Goal: Check status: Check status

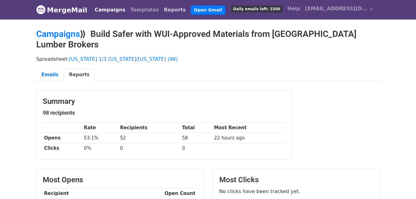
click at [161, 14] on link "Reports" at bounding box center [174, 10] width 27 height 12
click at [161, 7] on link "Reports" at bounding box center [174, 10] width 27 height 12
click at [58, 68] on link "Emails" at bounding box center [50, 74] width 28 height 13
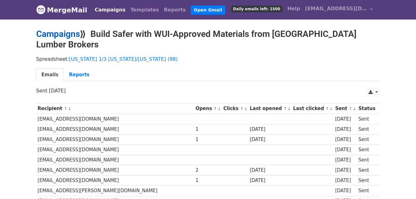
click at [67, 36] on link "Campaigns" at bounding box center [58, 34] width 44 height 10
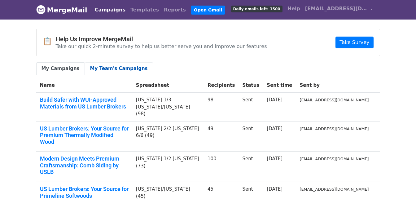
click at [125, 63] on link "My Team's Campaigns" at bounding box center [119, 68] width 68 height 13
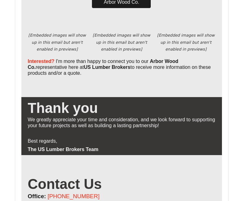
scroll to position [774, 0]
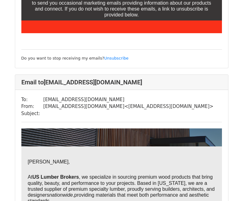
scroll to position [1052, 0]
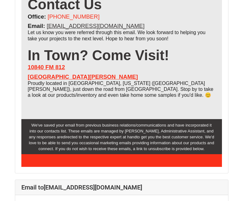
scroll to position [960, 0]
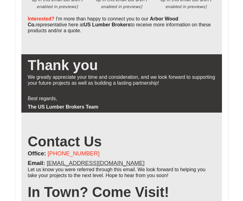
scroll to position [3003, 0]
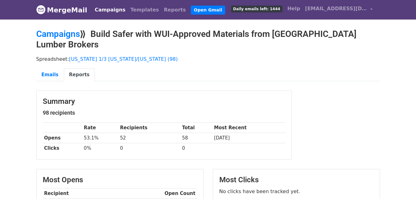
click at [100, 9] on link "Campaigns" at bounding box center [110, 10] width 36 height 12
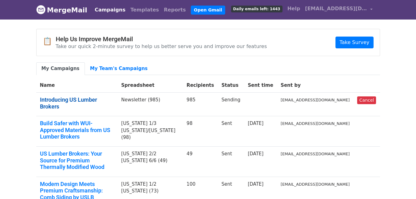
click at [93, 100] on link "Introducing US Lumber Brokers" at bounding box center [77, 102] width 74 height 13
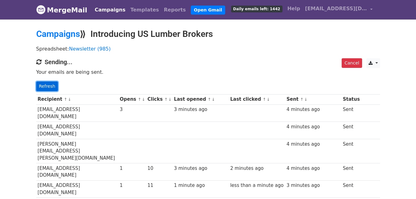
click at [48, 84] on link "Refresh" at bounding box center [47, 86] width 22 height 10
click at [42, 88] on link "Refresh" at bounding box center [47, 86] width 22 height 10
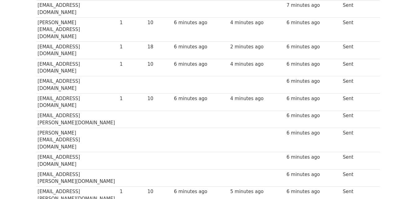
scroll to position [1610, 0]
